Goal: Complete application form: Complete application form

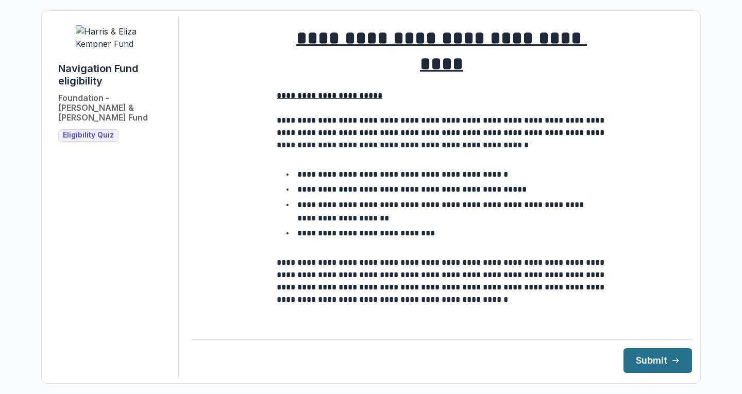
click at [651, 362] on button "Submit" at bounding box center [657, 360] width 69 height 25
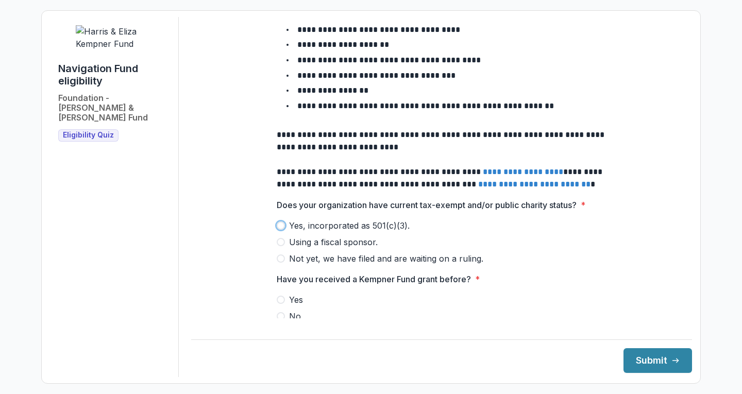
scroll to position [372, 0]
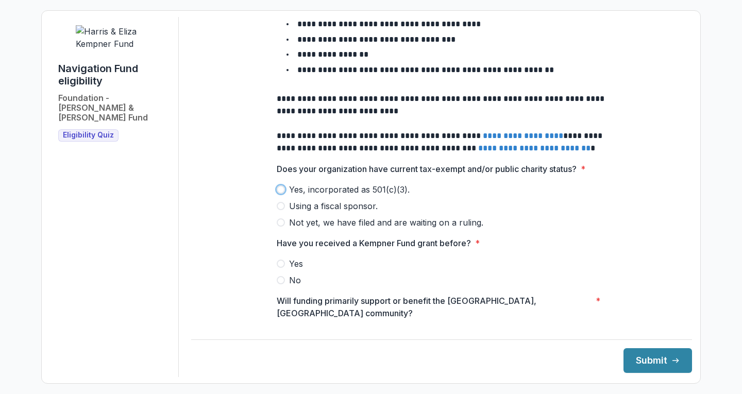
click at [280, 185] on span at bounding box center [281, 189] width 8 height 8
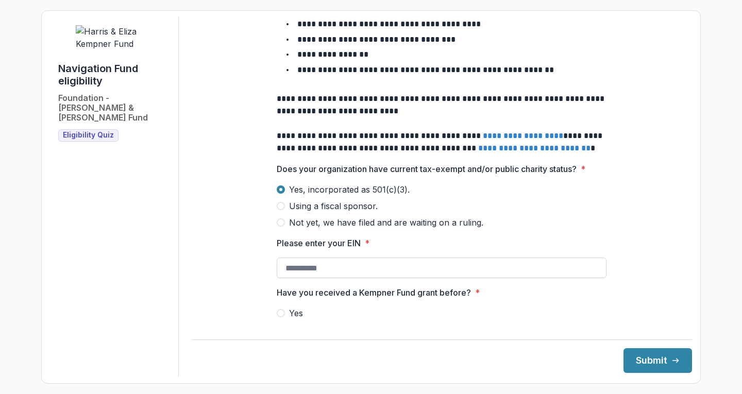
click at [300, 258] on input "Please enter your EIN *" at bounding box center [442, 268] width 330 height 21
click at [292, 307] on span "Yes" at bounding box center [296, 313] width 14 height 12
type input "**********"
click at [656, 359] on button "Submit" at bounding box center [657, 360] width 69 height 25
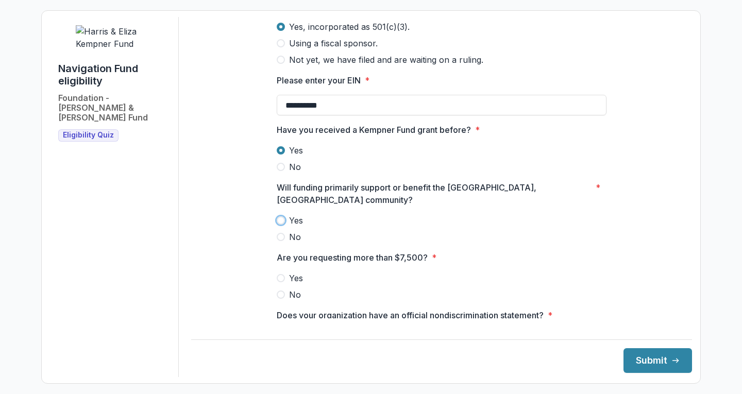
scroll to position [554, 0]
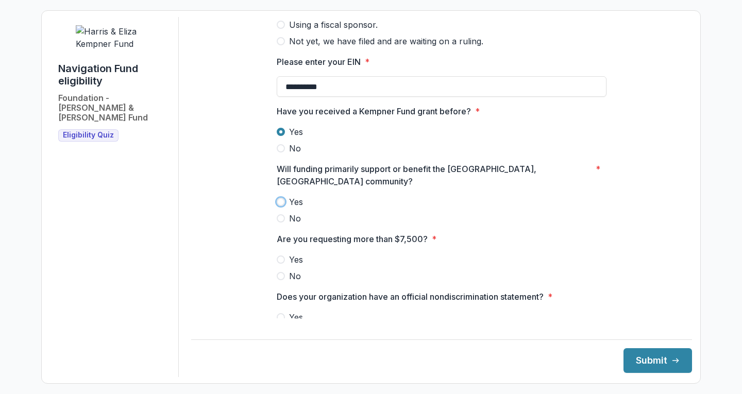
click at [278, 198] on span at bounding box center [281, 202] width 8 height 8
click at [294, 270] on span "No" at bounding box center [295, 276] width 12 height 12
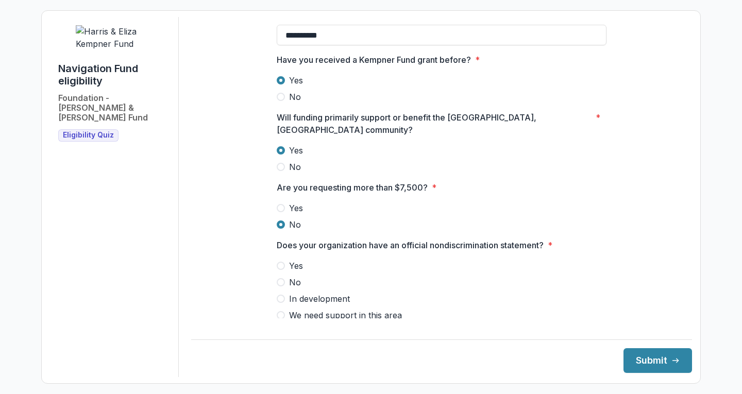
click at [293, 260] on span "Yes" at bounding box center [296, 266] width 14 height 12
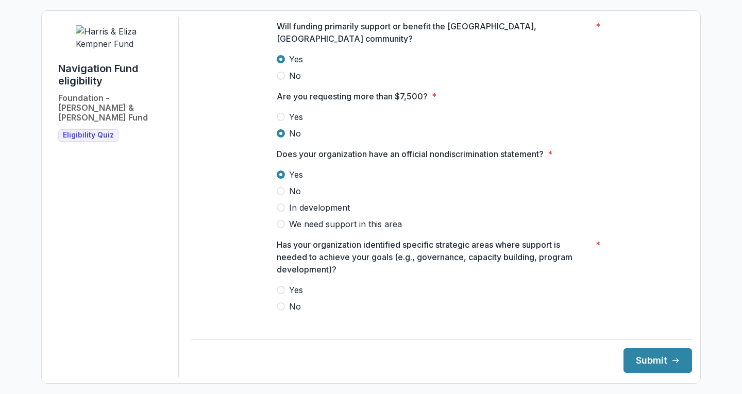
scroll to position [760, 0]
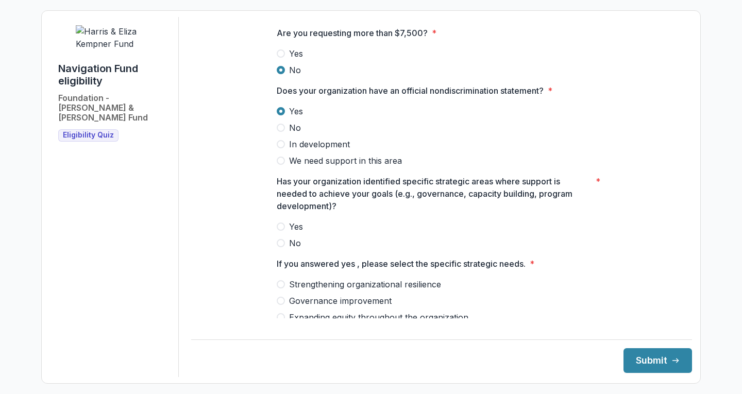
click at [300, 220] on span "Yes" at bounding box center [296, 226] width 14 height 12
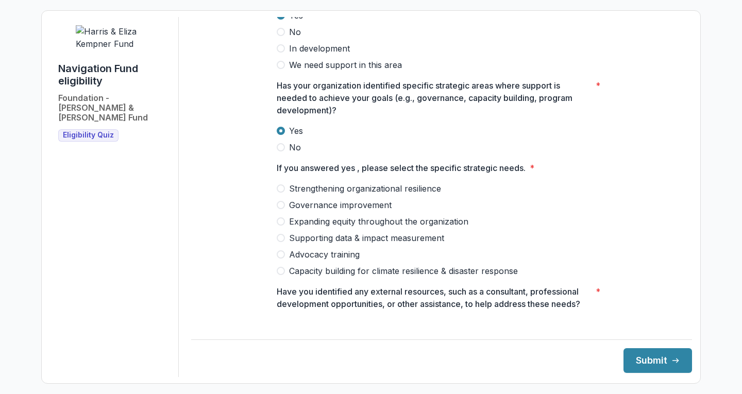
scroll to position [863, 0]
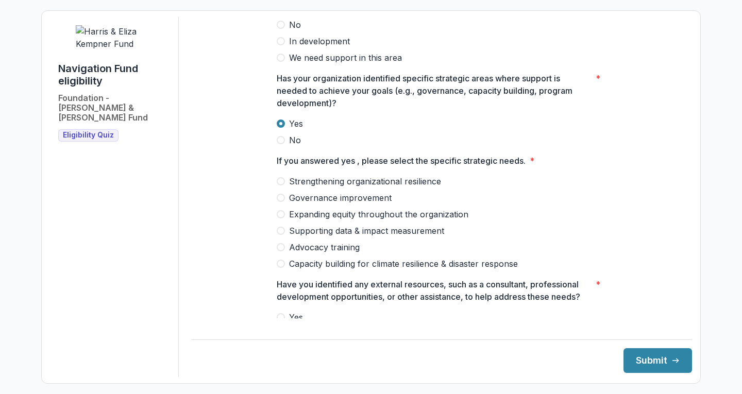
click at [300, 175] on span "Strengthening organizational resilience" at bounding box center [365, 181] width 152 height 12
click at [296, 192] on span "Governance improvement" at bounding box center [340, 198] width 103 height 12
click at [280, 177] on span at bounding box center [281, 181] width 8 height 8
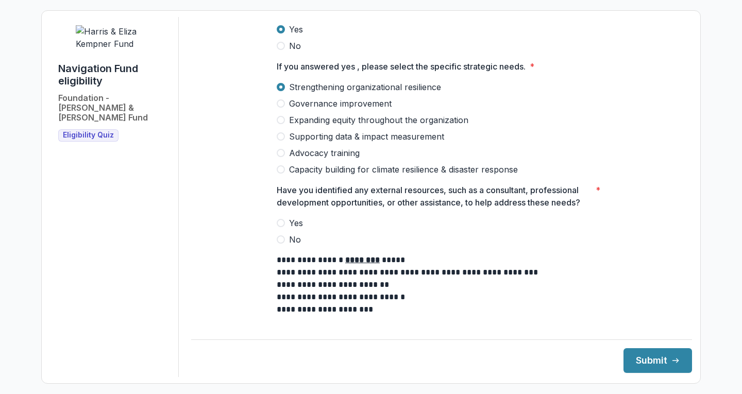
scroll to position [966, 0]
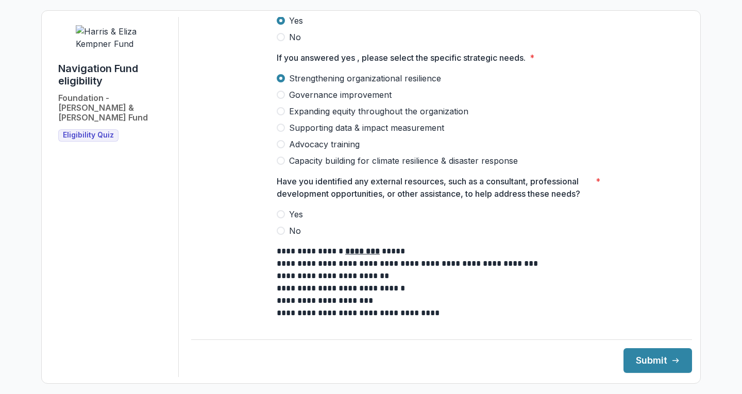
click at [293, 208] on span "Yes" at bounding box center [296, 214] width 14 height 12
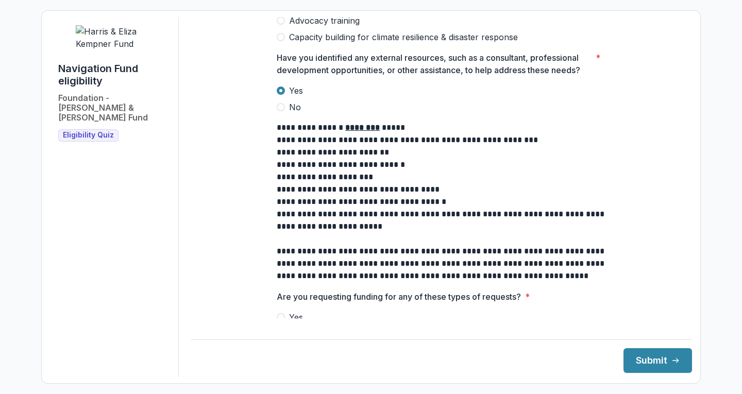
click at [290, 328] on span "No" at bounding box center [295, 334] width 12 height 12
click at [648, 356] on button "Submit" at bounding box center [657, 360] width 69 height 25
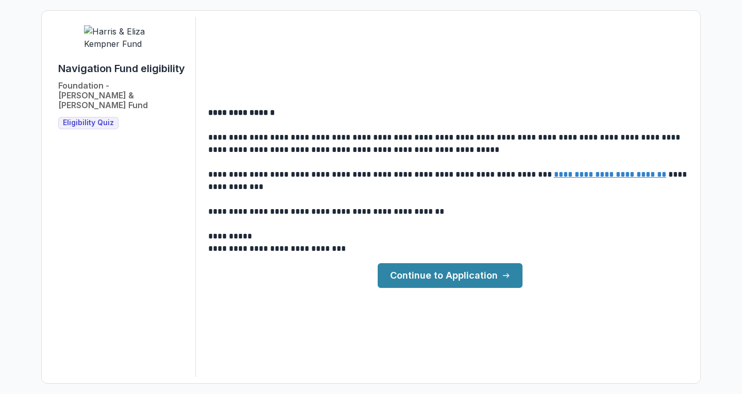
click at [477, 273] on link "Continue to Application" at bounding box center [450, 275] width 145 height 25
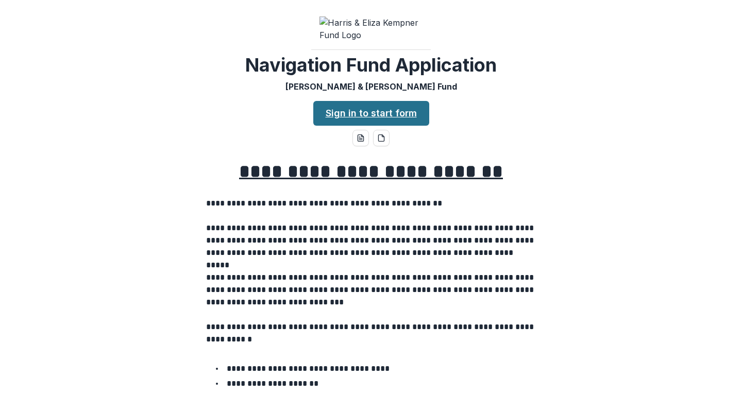
click at [404, 125] on link "Sign in to start form" at bounding box center [371, 113] width 116 height 25
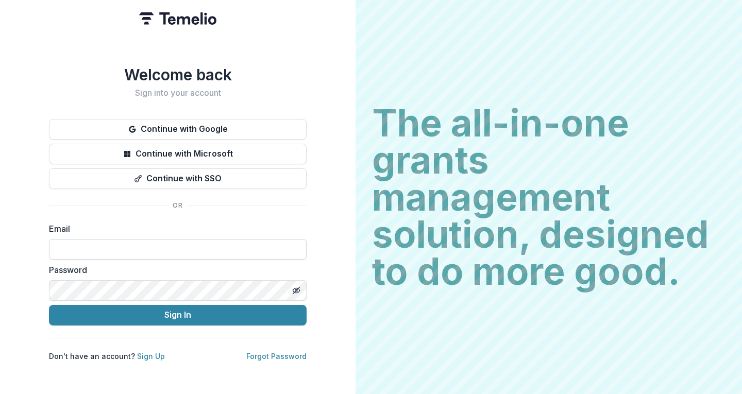
click at [105, 243] on input at bounding box center [178, 249] width 258 height 21
type input "**********"
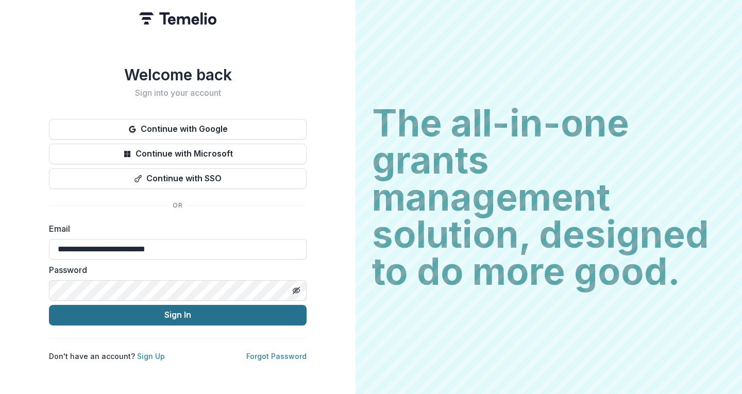
click at [141, 316] on button "Sign In" at bounding box center [178, 315] width 258 height 21
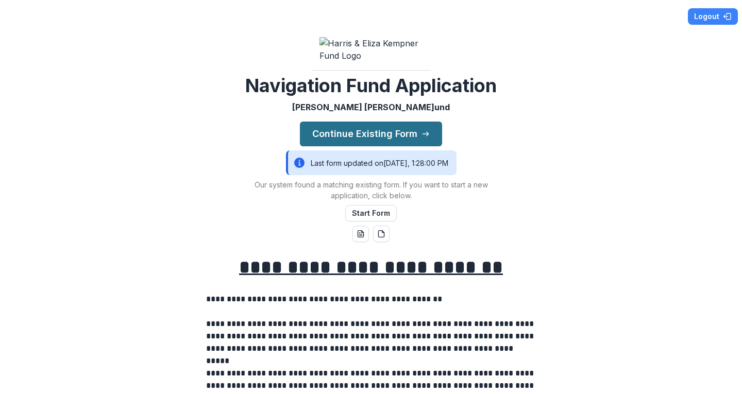
click at [366, 143] on button "Continue Existing Form" at bounding box center [371, 134] width 142 height 25
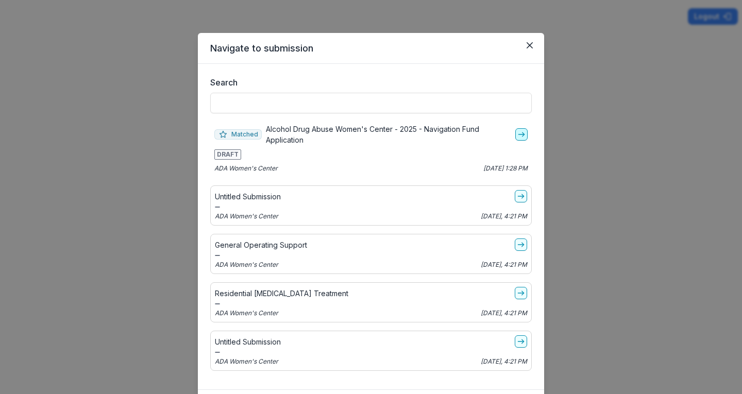
click at [518, 134] on line "go-to" at bounding box center [521, 134] width 6 height 0
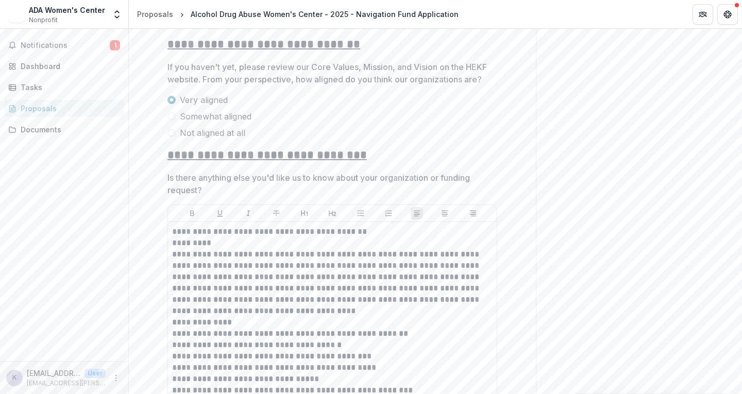
scroll to position [1863, 0]
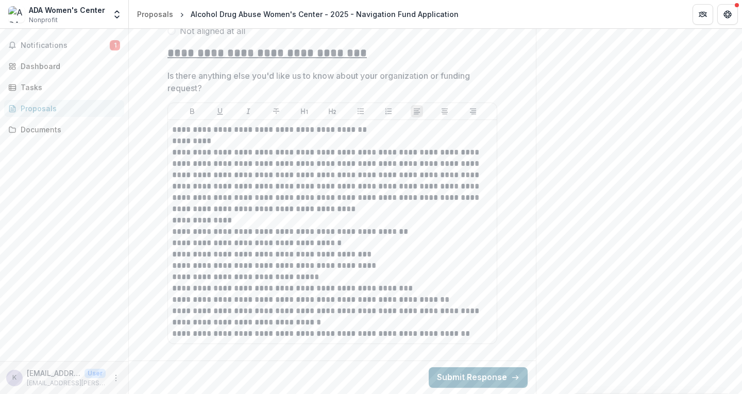
click at [469, 382] on button "Submit Response" at bounding box center [478, 377] width 99 height 21
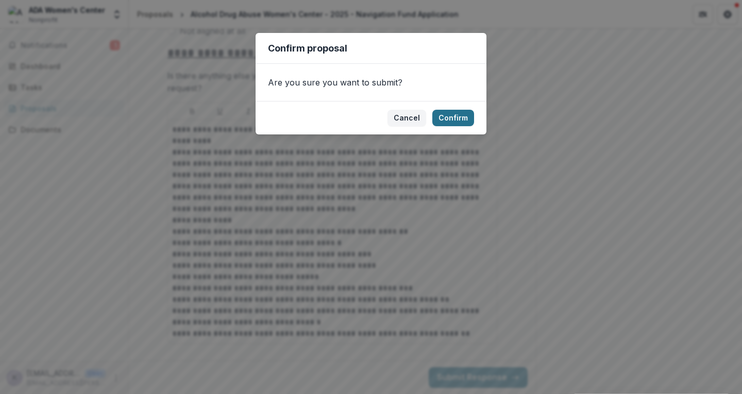
click at [451, 115] on button "Confirm" at bounding box center [453, 118] width 42 height 16
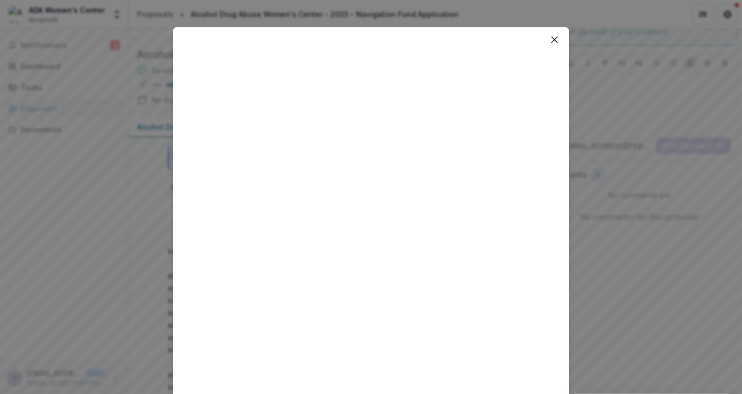
scroll to position [0, 0]
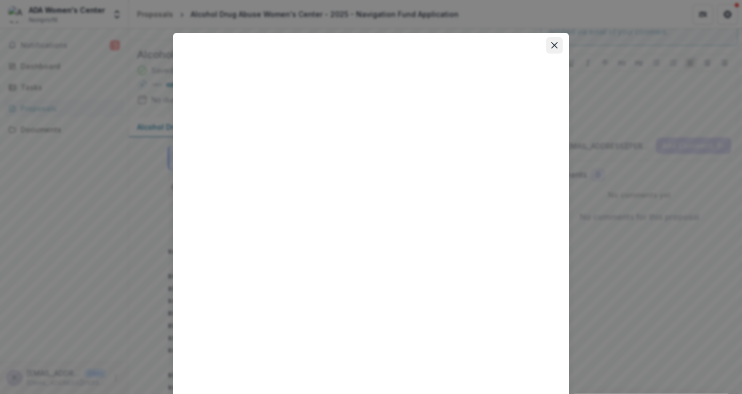
click at [551, 46] on icon "Close" at bounding box center [554, 45] width 6 height 6
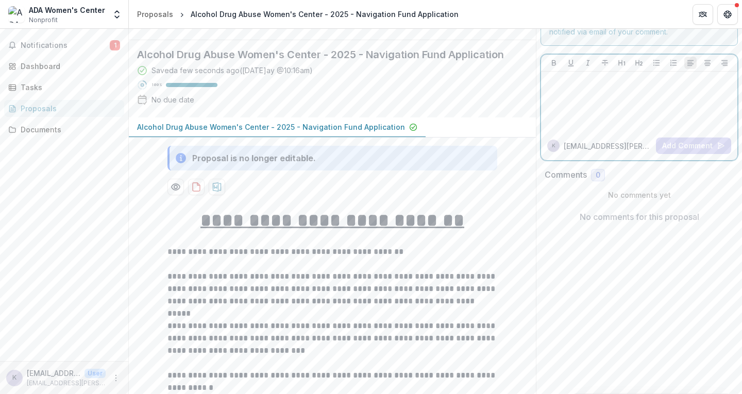
click at [591, 119] on div at bounding box center [639, 102] width 188 height 52
click at [621, 95] on div at bounding box center [639, 102] width 188 height 52
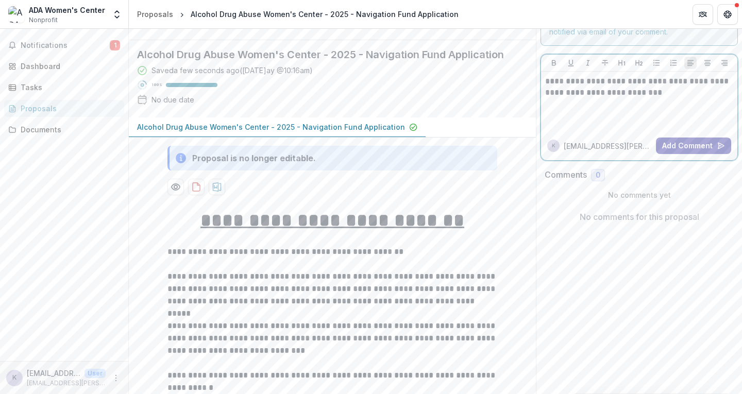
click at [687, 145] on button "Add Comment" at bounding box center [693, 146] width 75 height 16
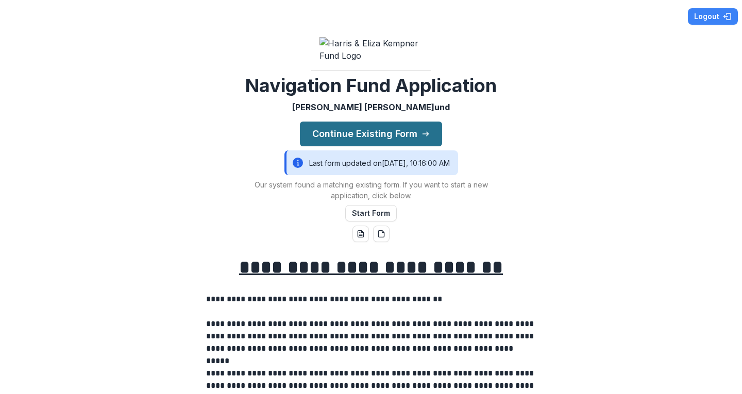
click at [360, 146] on button "Continue Existing Form" at bounding box center [371, 134] width 142 height 25
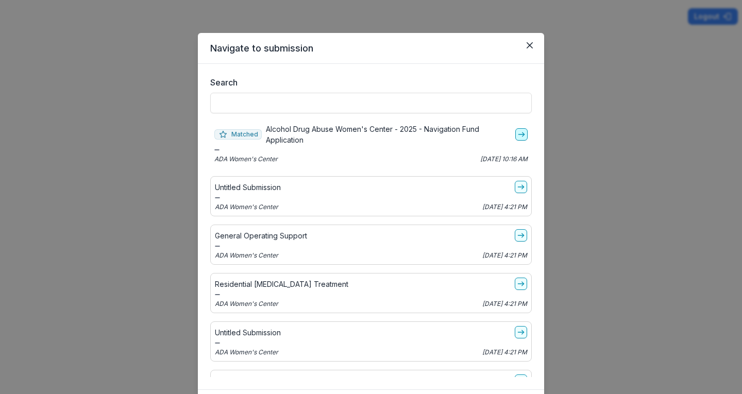
click at [517, 132] on icon "go-to" at bounding box center [521, 134] width 8 height 8
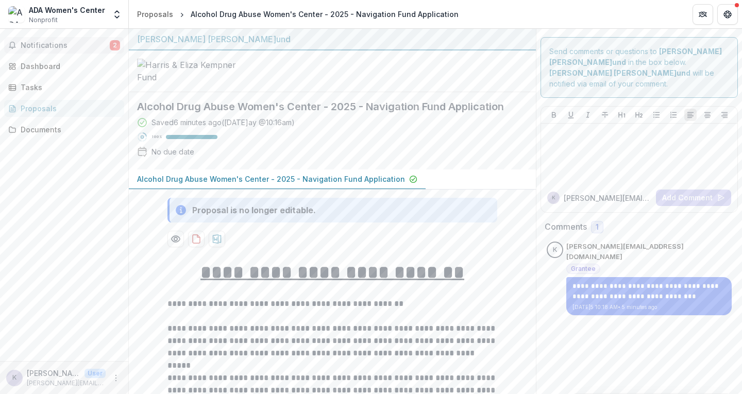
click at [49, 45] on span "Notifications" at bounding box center [65, 45] width 89 height 9
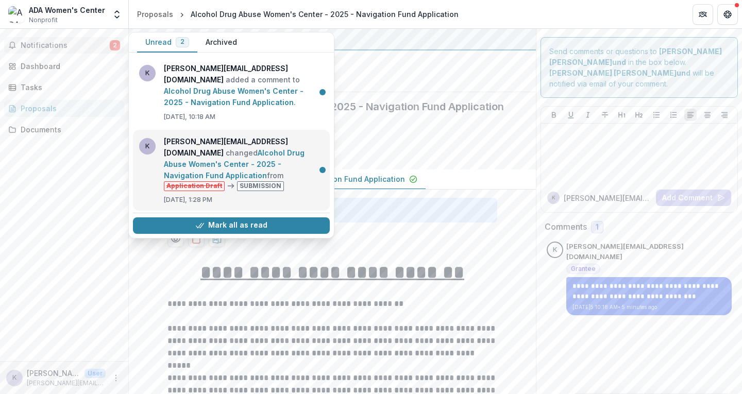
click at [254, 150] on link "Alcohol Drug Abuse Women's Center - 2025 - Navigation Fund Application" at bounding box center [234, 163] width 141 height 31
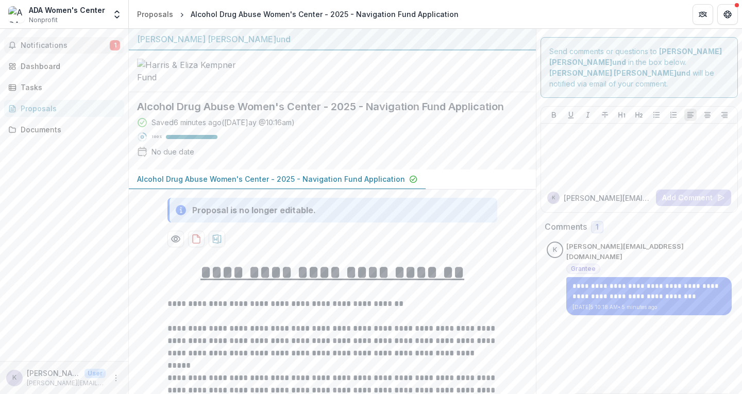
click at [57, 46] on span "Notifications" at bounding box center [65, 45] width 89 height 9
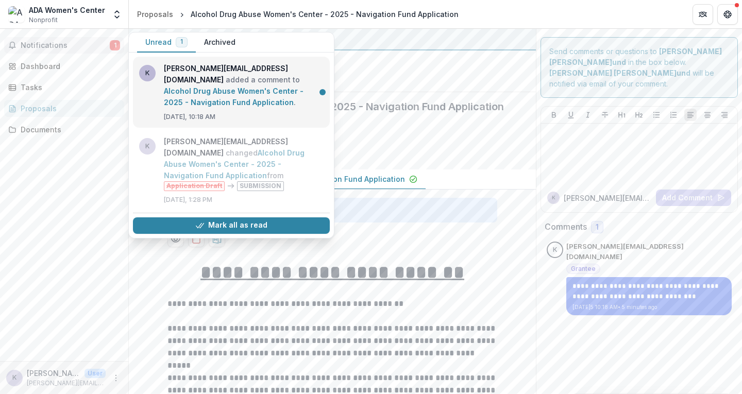
click at [275, 90] on link "Alcohol Drug Abuse Women's Center - 2025 - Navigation Fund Application" at bounding box center [234, 97] width 140 height 20
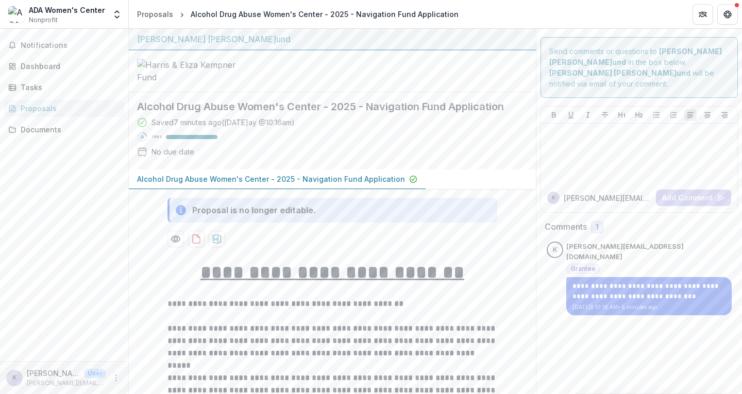
click at [43, 110] on div "Proposals" at bounding box center [68, 108] width 95 height 11
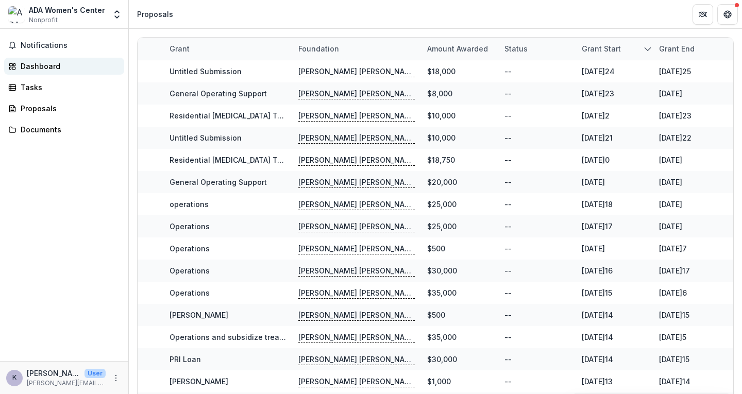
click at [46, 65] on div "Dashboard" at bounding box center [68, 66] width 95 height 11
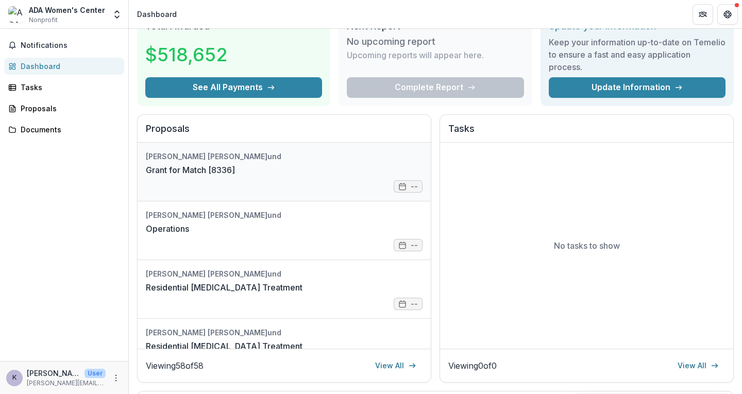
click at [205, 172] on link "Grant for Match [8336]" at bounding box center [190, 170] width 89 height 12
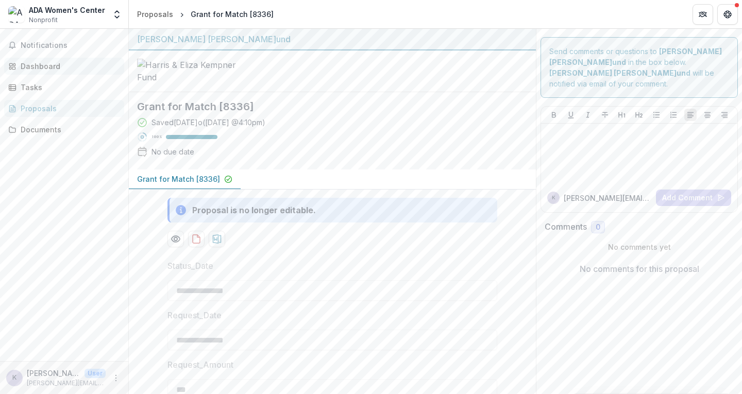
click at [51, 68] on div "Dashboard" at bounding box center [68, 66] width 95 height 11
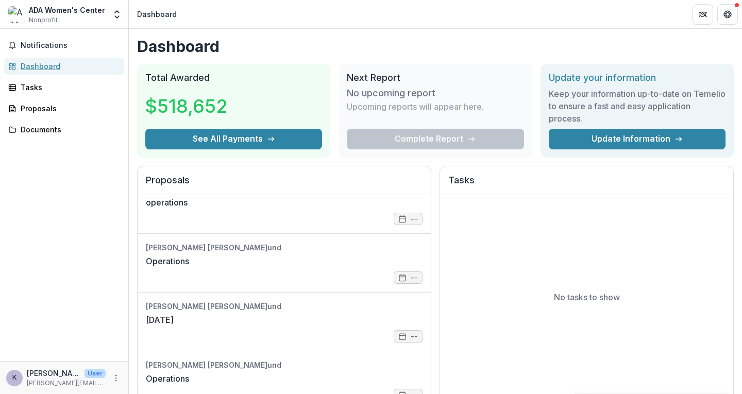
scroll to position [2112, 0]
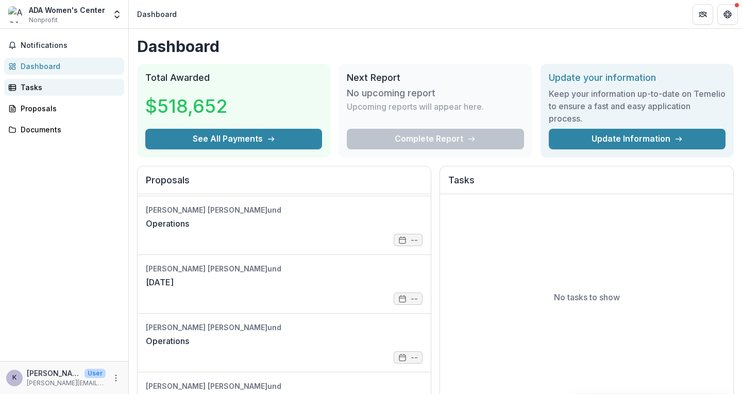
click at [38, 86] on div "Tasks" at bounding box center [68, 87] width 95 height 11
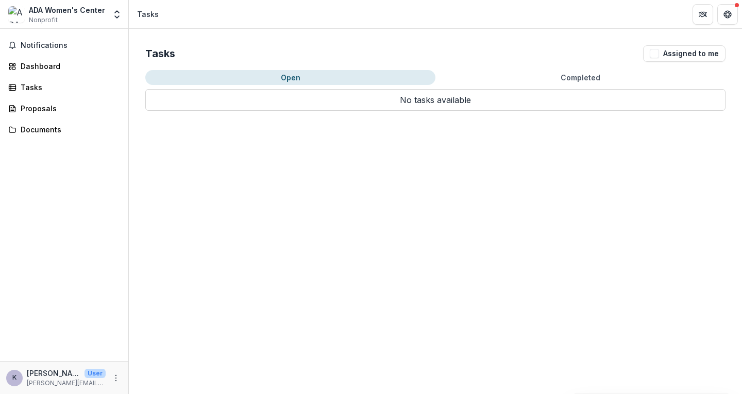
click at [579, 77] on button "Completed" at bounding box center [580, 77] width 290 height 15
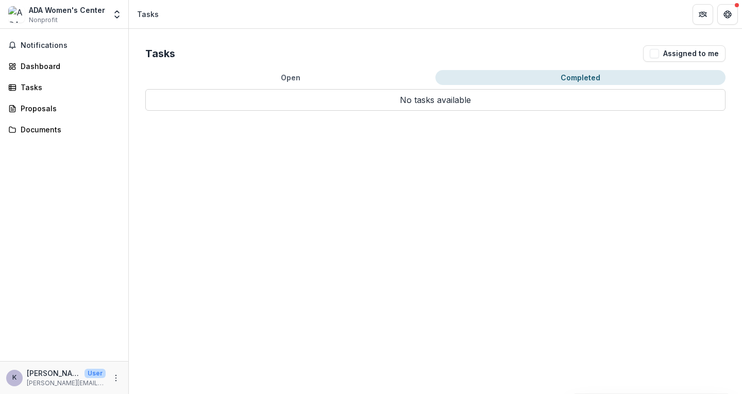
click at [578, 77] on button "Completed" at bounding box center [580, 77] width 290 height 15
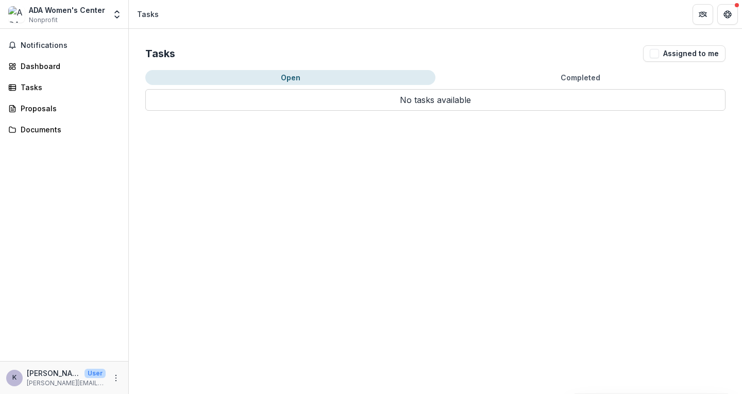
click at [290, 77] on button "Open" at bounding box center [290, 77] width 290 height 15
